Goal: Task Accomplishment & Management: Manage account settings

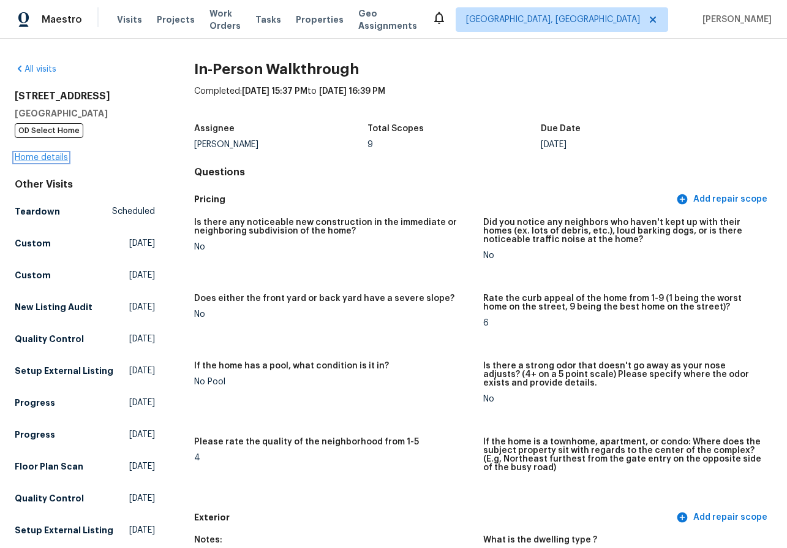
click at [45, 156] on link "Home details" at bounding box center [41, 157] width 53 height 9
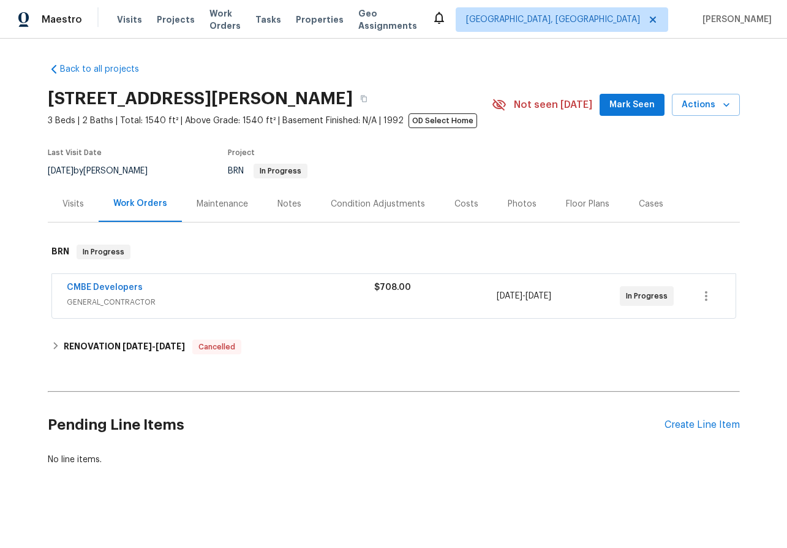
click at [77, 207] on div "Visits" at bounding box center [72, 204] width 21 height 12
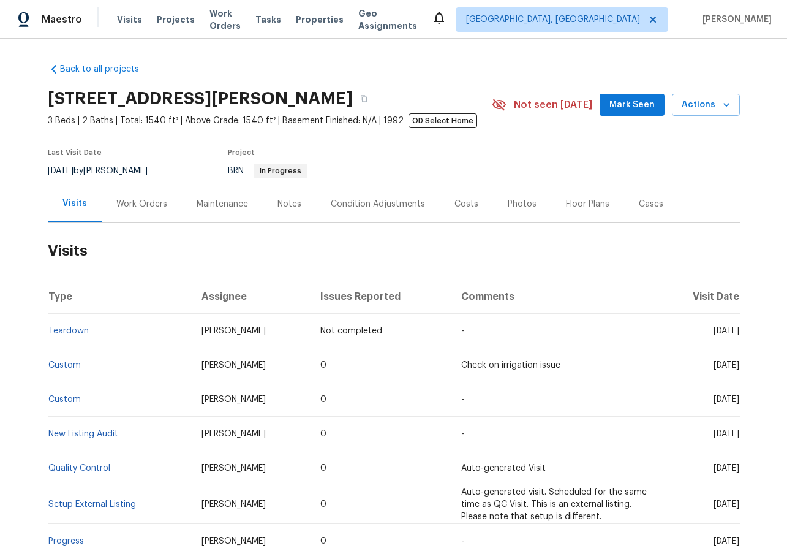
click at [146, 209] on div "Work Orders" at bounding box center [141, 204] width 51 height 12
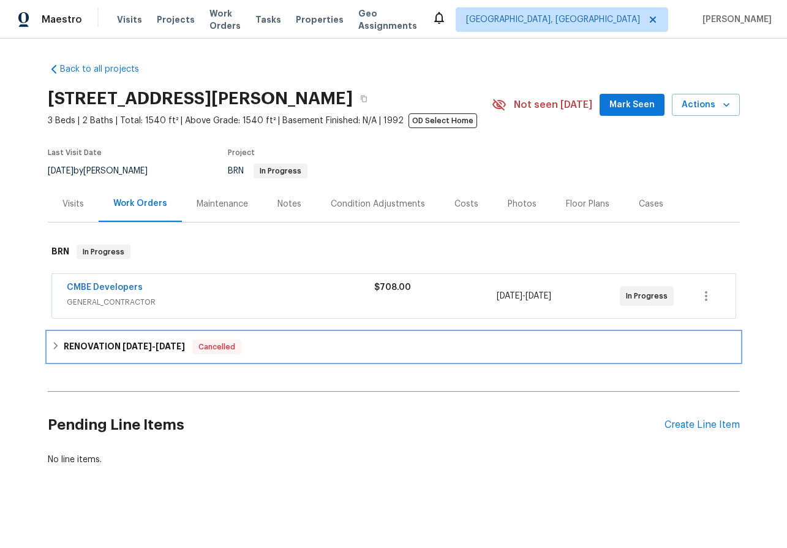
click at [54, 345] on icon at bounding box center [55, 345] width 9 height 9
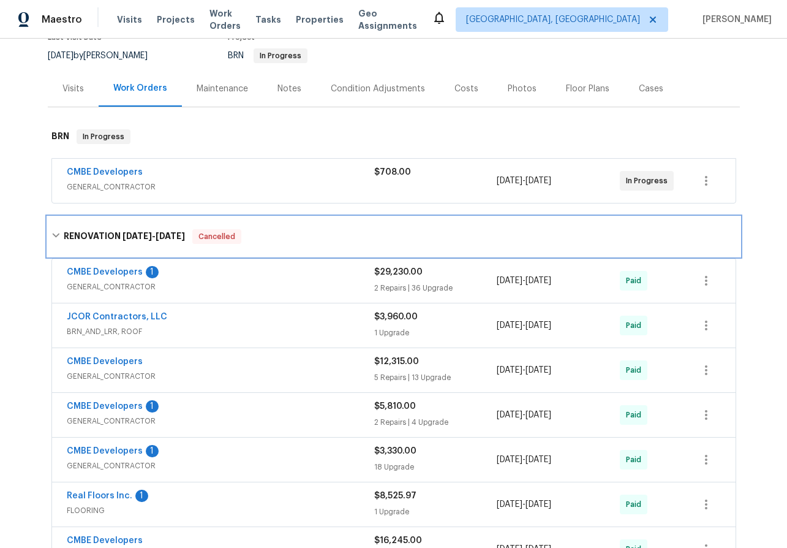
scroll to position [116, 0]
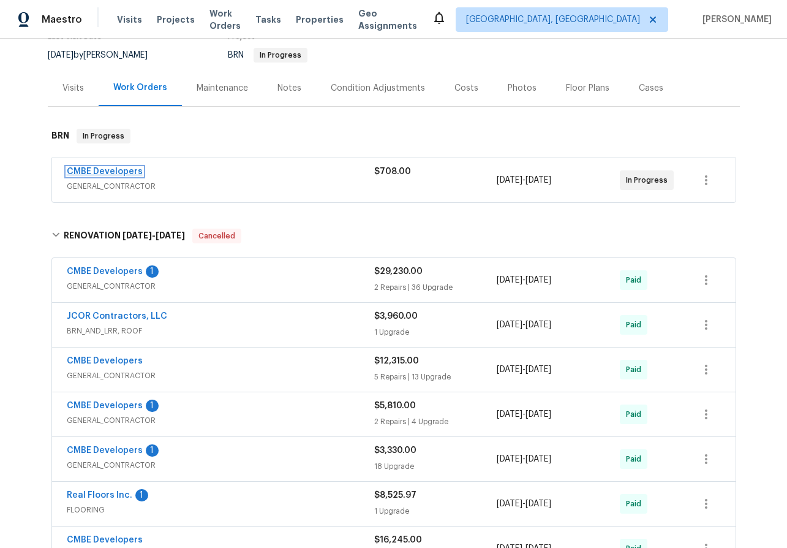
click at [103, 168] on link "CMBE Developers" at bounding box center [105, 171] width 76 height 9
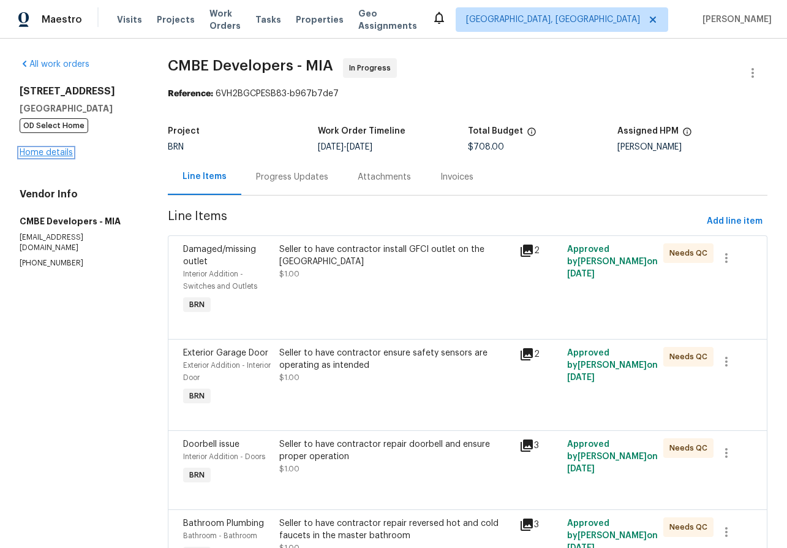
click at [54, 153] on link "Home details" at bounding box center [46, 152] width 53 height 9
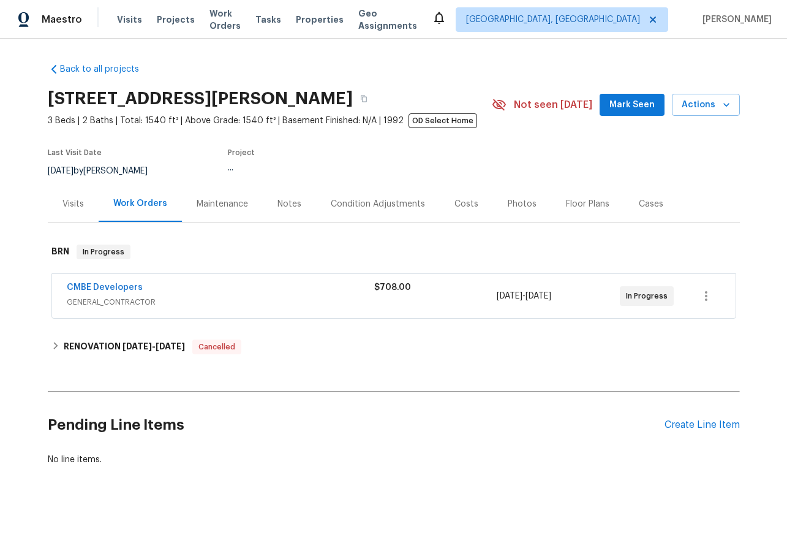
scroll to position [1, 0]
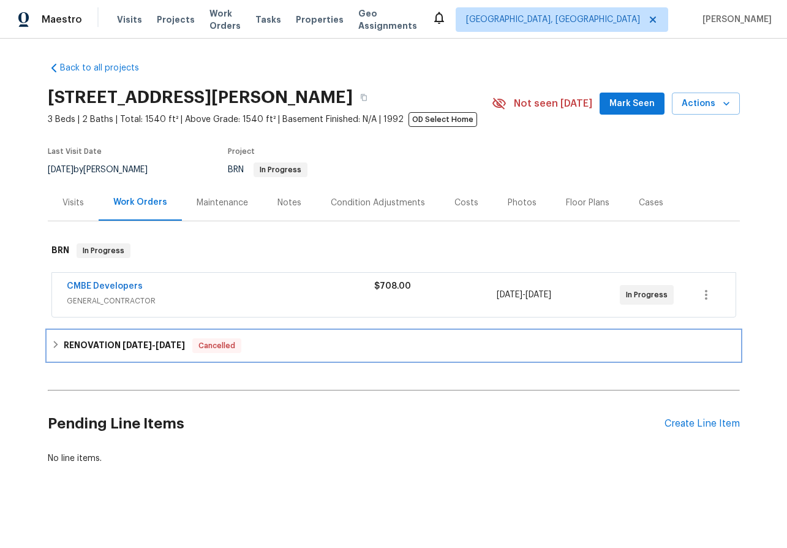
click at [126, 347] on span "[DATE]" at bounding box center [137, 345] width 29 height 9
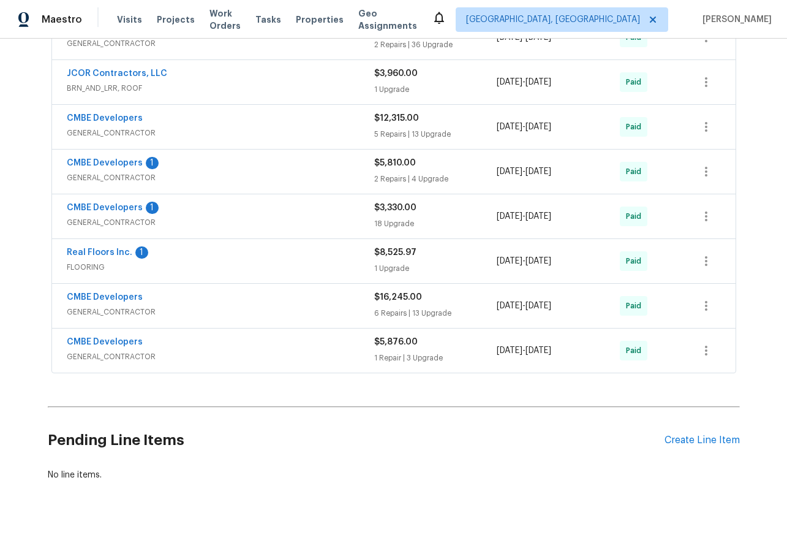
scroll to position [375, 0]
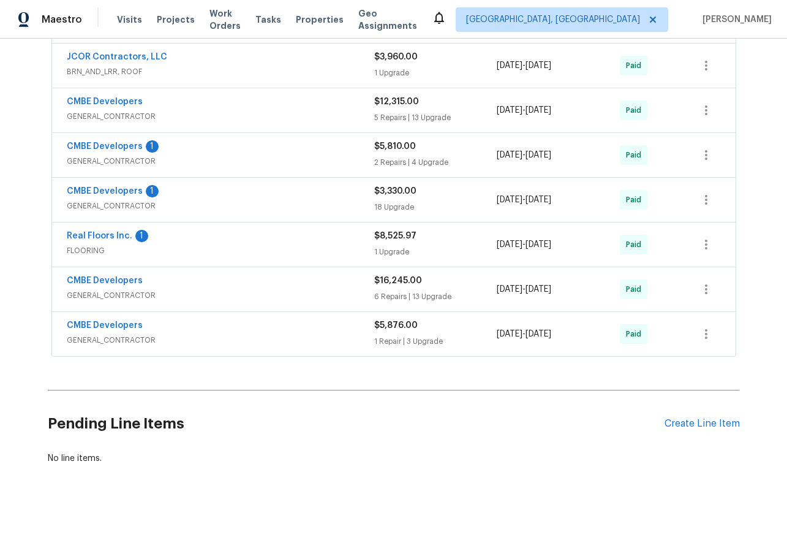
click at [106, 330] on span "CMBE Developers" at bounding box center [105, 325] width 76 height 12
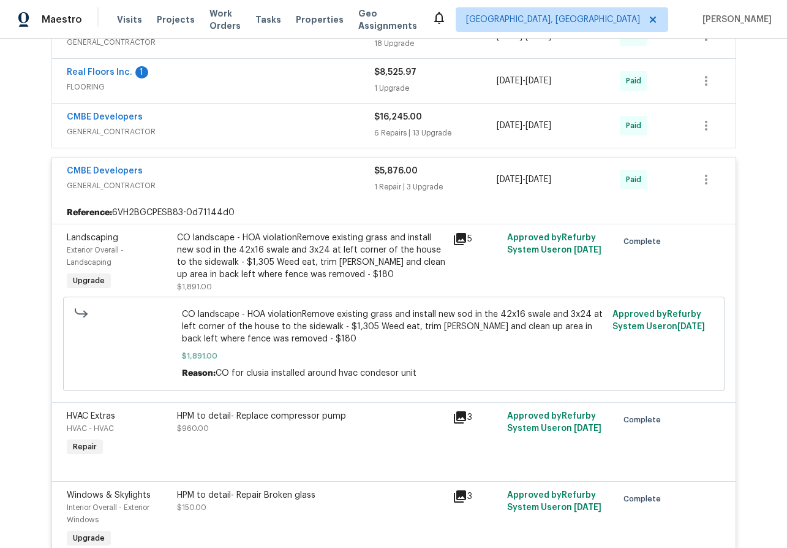
scroll to position [537, 0]
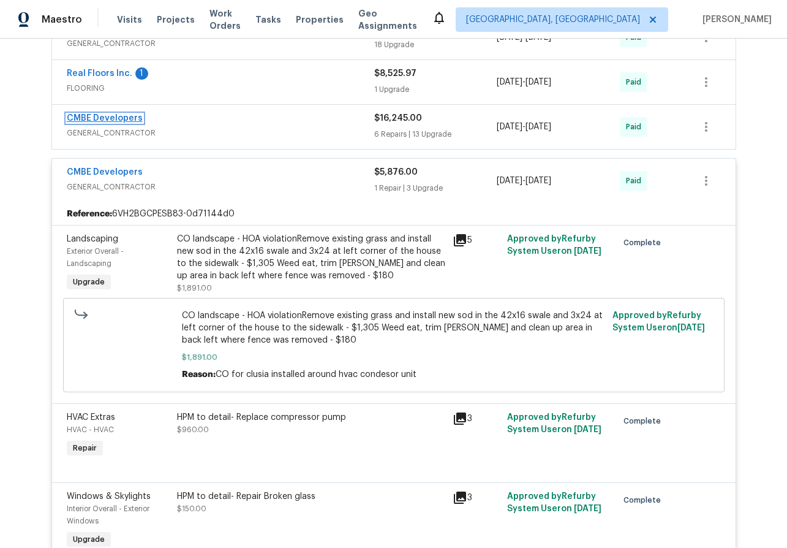
click at [89, 118] on link "CMBE Developers" at bounding box center [105, 118] width 76 height 9
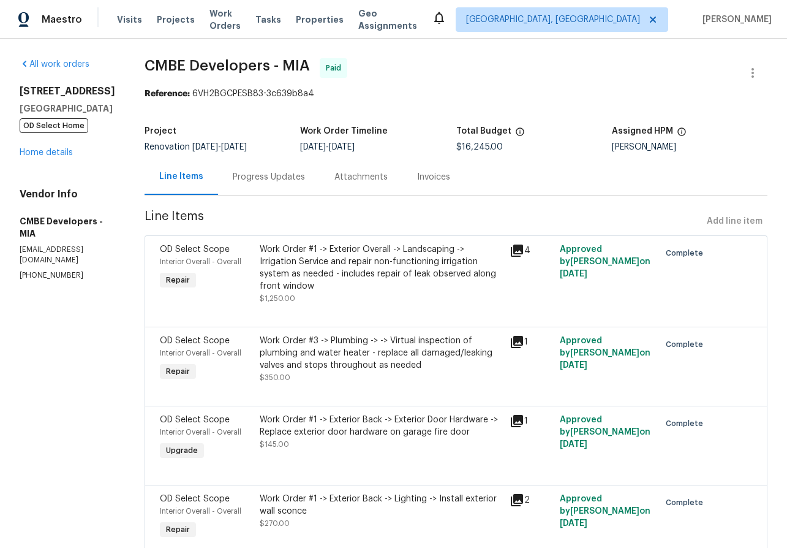
click at [55, 159] on div "[STREET_ADDRESS][PERSON_NAME] OD Select Home Home details" at bounding box center [68, 122] width 96 height 74
click at [47, 157] on link "Home details" at bounding box center [46, 152] width 53 height 9
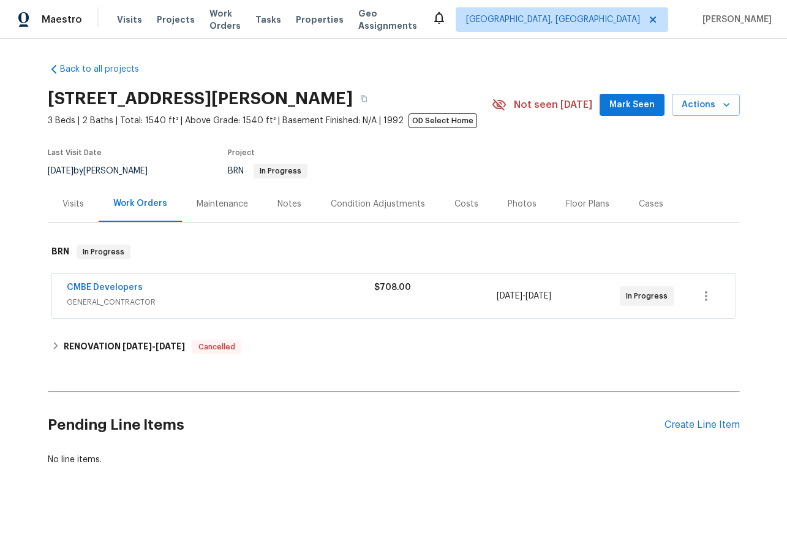
scroll to position [1, 0]
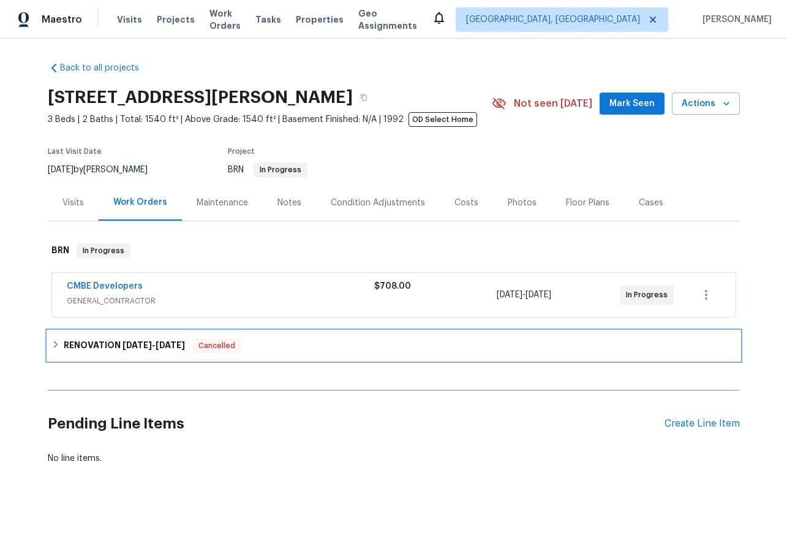
click at [54, 345] on icon at bounding box center [55, 344] width 9 height 9
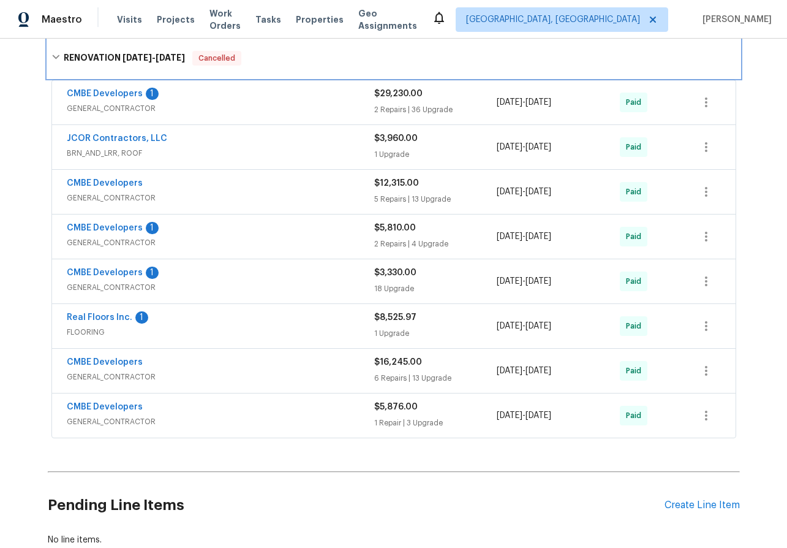
scroll to position [293, 0]
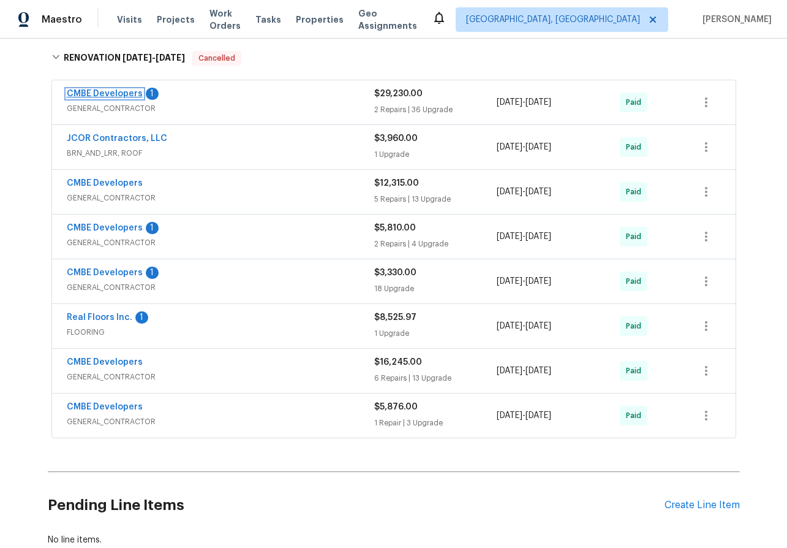
click at [87, 93] on link "CMBE Developers" at bounding box center [105, 93] width 76 height 9
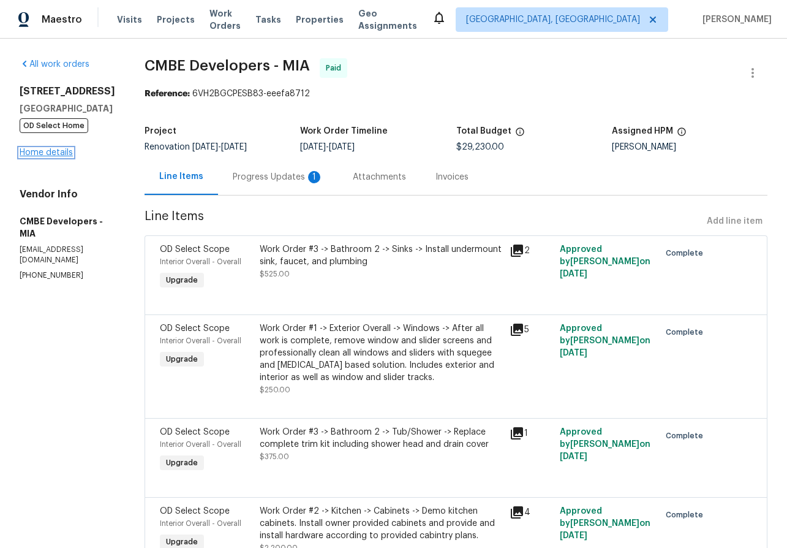
click at [56, 157] on link "Home details" at bounding box center [46, 152] width 53 height 9
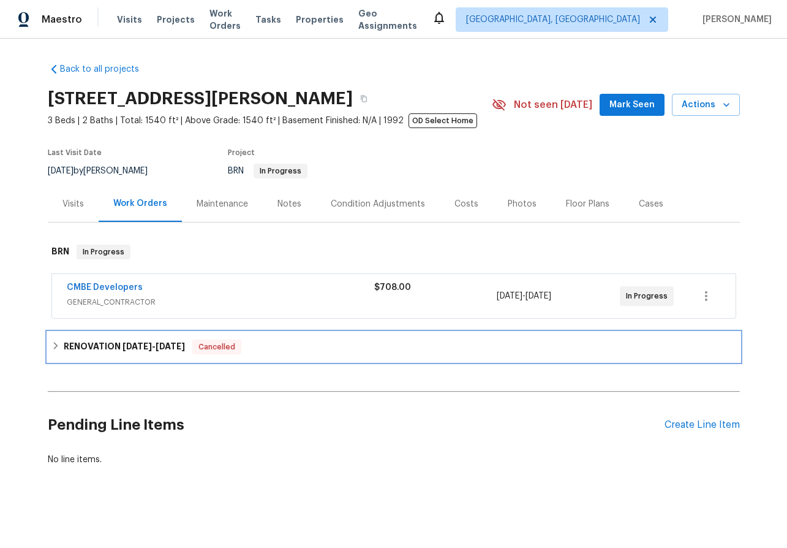
click at [55, 342] on icon at bounding box center [55, 345] width 9 height 9
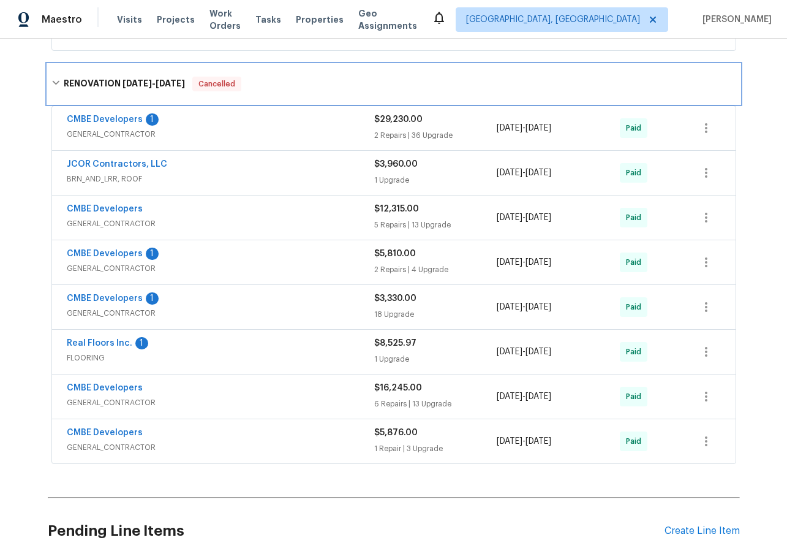
scroll to position [268, 0]
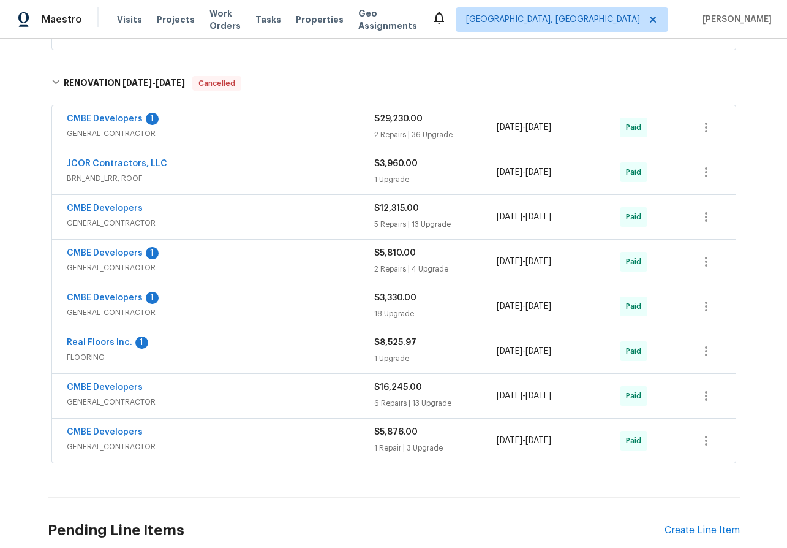
click at [262, 179] on span "BRN_AND_LRR, ROOF" at bounding box center [220, 178] width 307 height 12
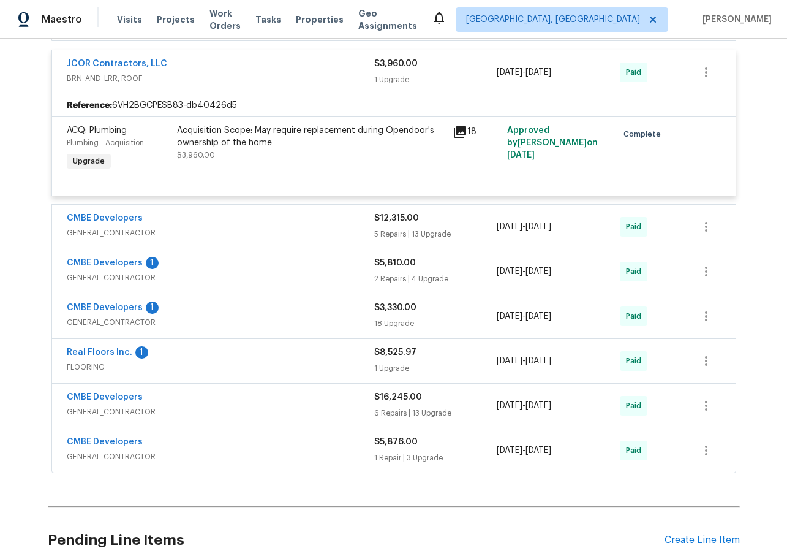
scroll to position [375, 0]
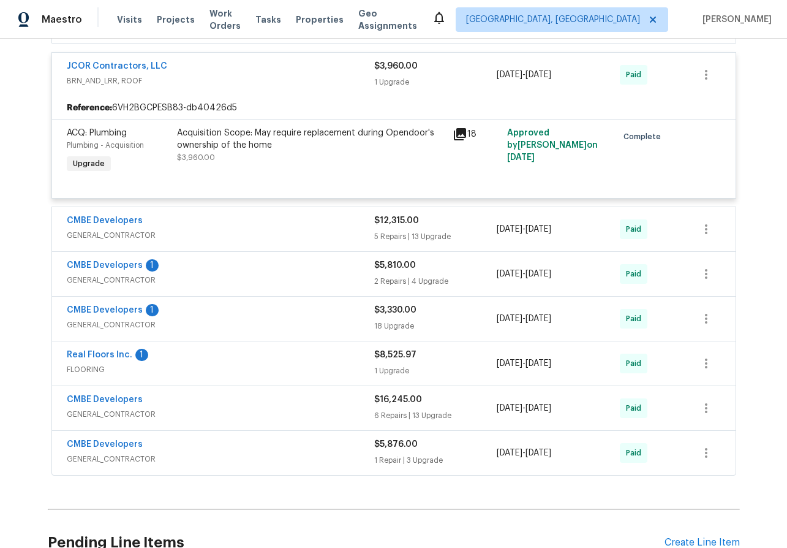
click at [262, 236] on span "GENERAL_CONTRACTOR" at bounding box center [220, 235] width 307 height 12
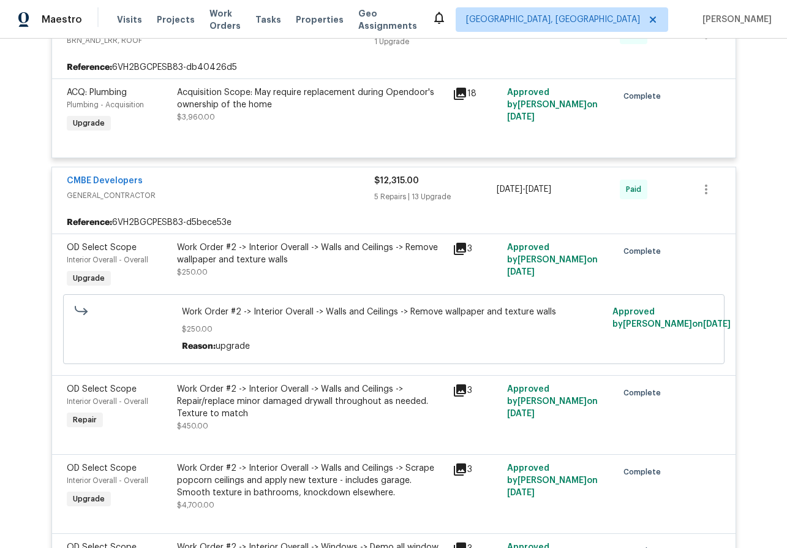
scroll to position [414, 0]
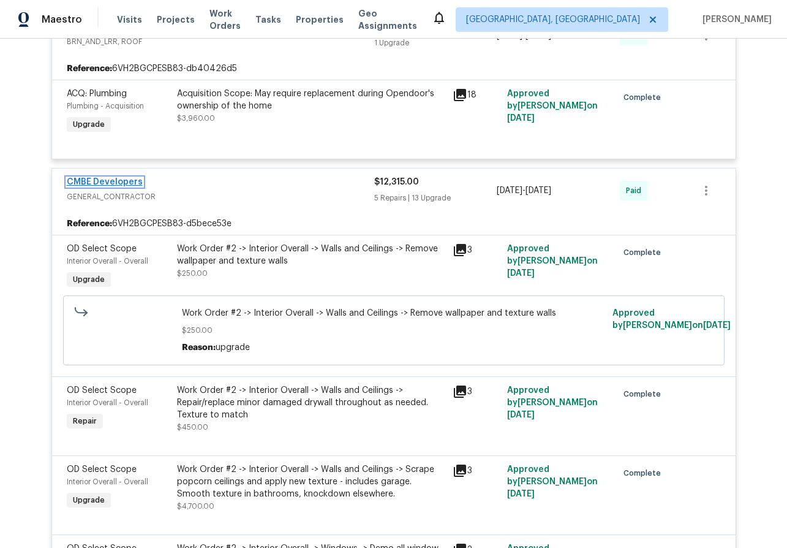
click at [126, 181] on link "CMBE Developers" at bounding box center [105, 182] width 76 height 9
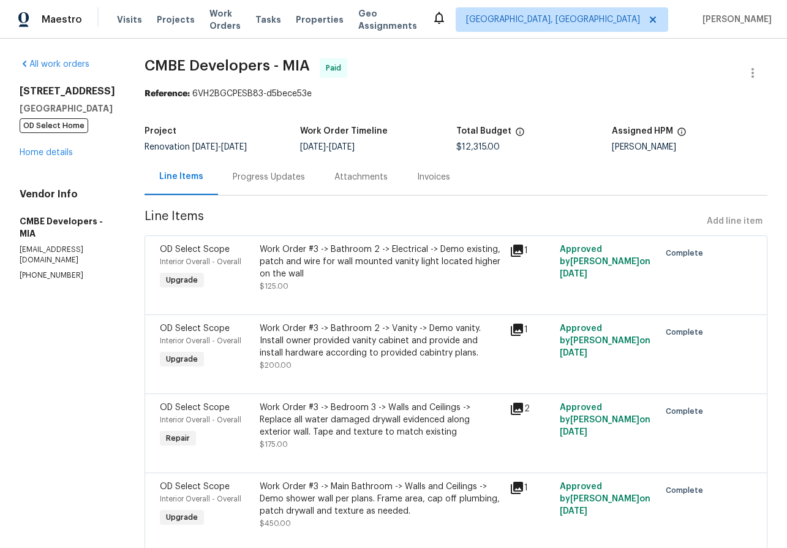
click at [269, 175] on div "Progress Updates" at bounding box center [269, 177] width 72 height 12
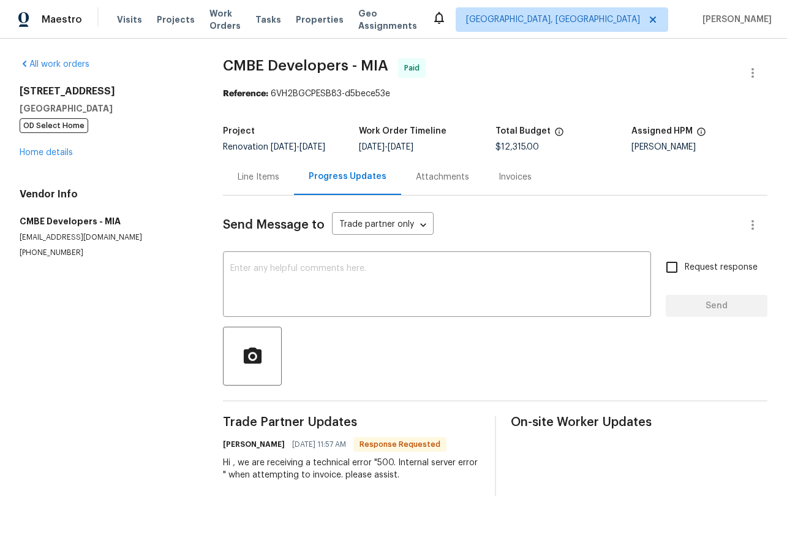
click at [266, 179] on div "Line Items" at bounding box center [259, 177] width 42 height 12
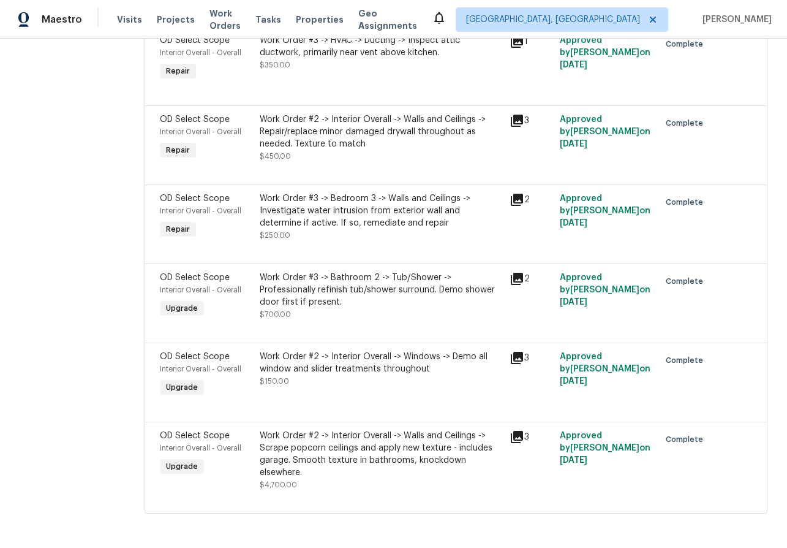
scroll to position [1231, 0]
click at [516, 203] on icon at bounding box center [517, 200] width 12 height 12
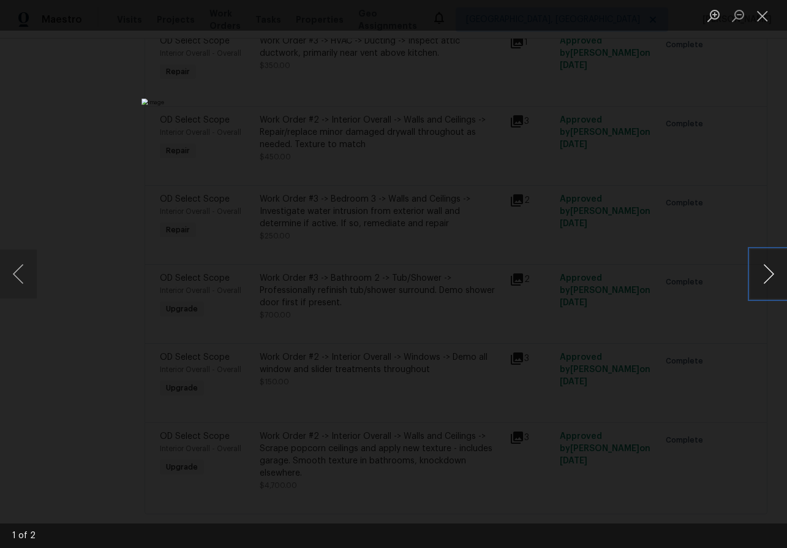
click at [770, 268] on button "Next image" at bounding box center [768, 273] width 37 height 49
click at [767, 13] on button "Close lightbox" at bounding box center [762, 15] width 25 height 21
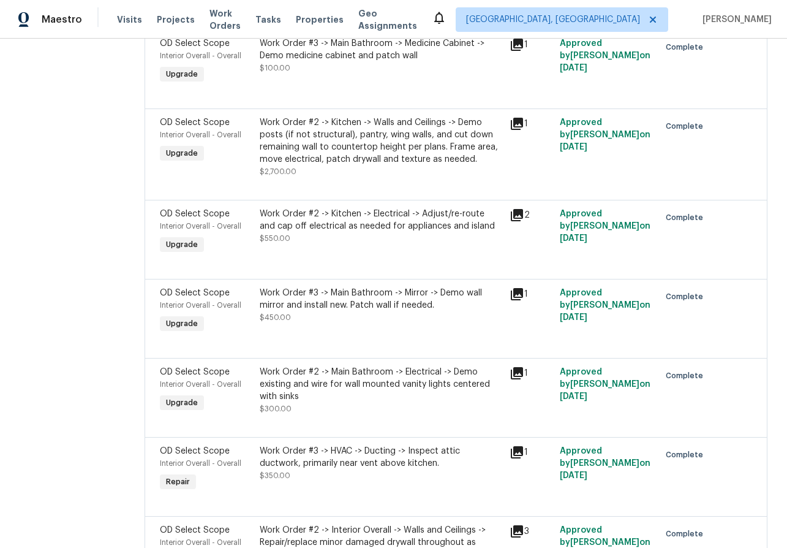
scroll to position [821, 0]
